Goal: Task Accomplishment & Management: Use online tool/utility

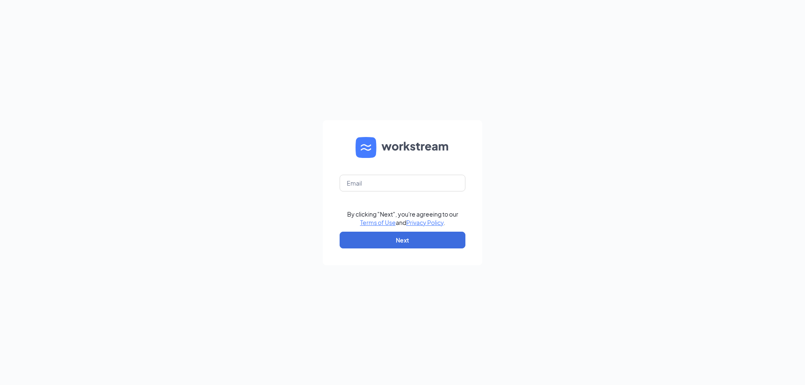
click at [391, 192] on form "By clicking "Next", you're agreeing to our Terms of Use and Privacy Policy . Ne…" at bounding box center [402, 192] width 159 height 145
click at [393, 182] on input "text" at bounding box center [402, 183] width 126 height 17
type input "jcr@avantsmgmt.com"
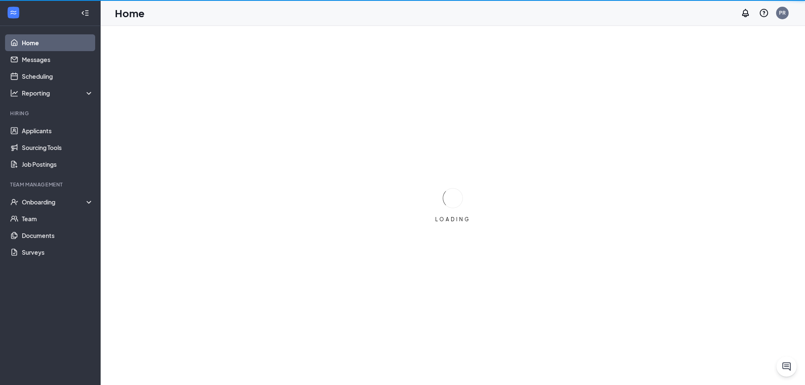
click at [70, 188] on div "Team Management" at bounding box center [51, 184] width 82 height 7
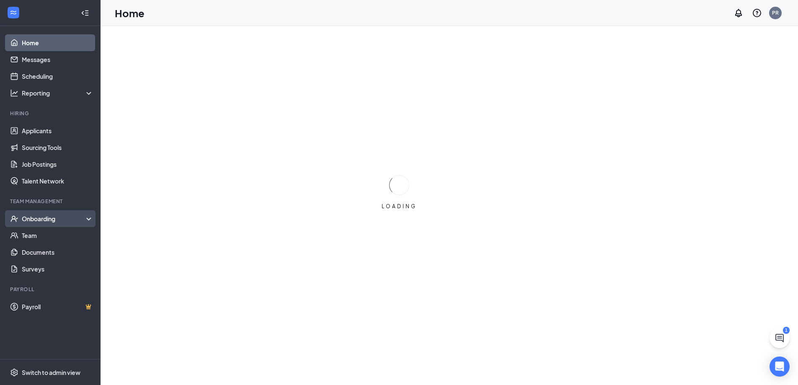
click at [73, 218] on div "Onboarding" at bounding box center [54, 219] width 65 height 8
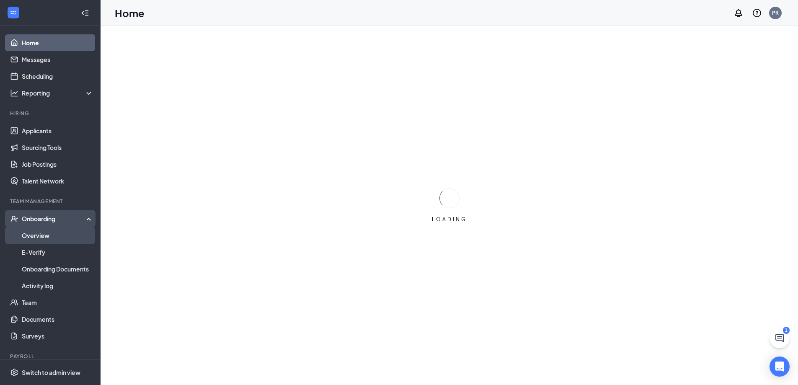
click at [71, 231] on link "Overview" at bounding box center [58, 235] width 72 height 17
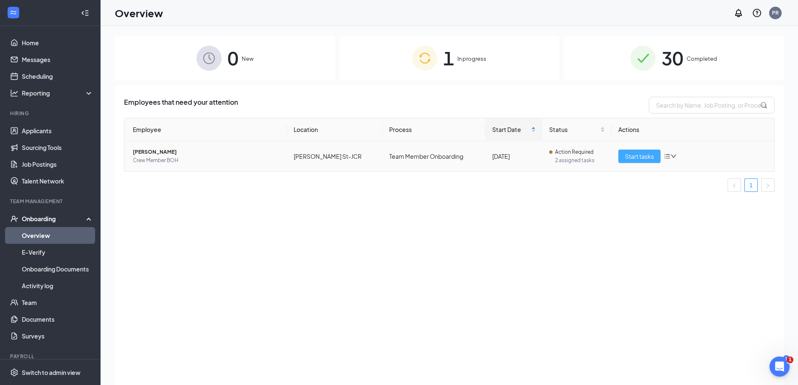
click at [632, 154] on span "Start tasks" at bounding box center [639, 156] width 29 height 9
